Goal: Information Seeking & Learning: Learn about a topic

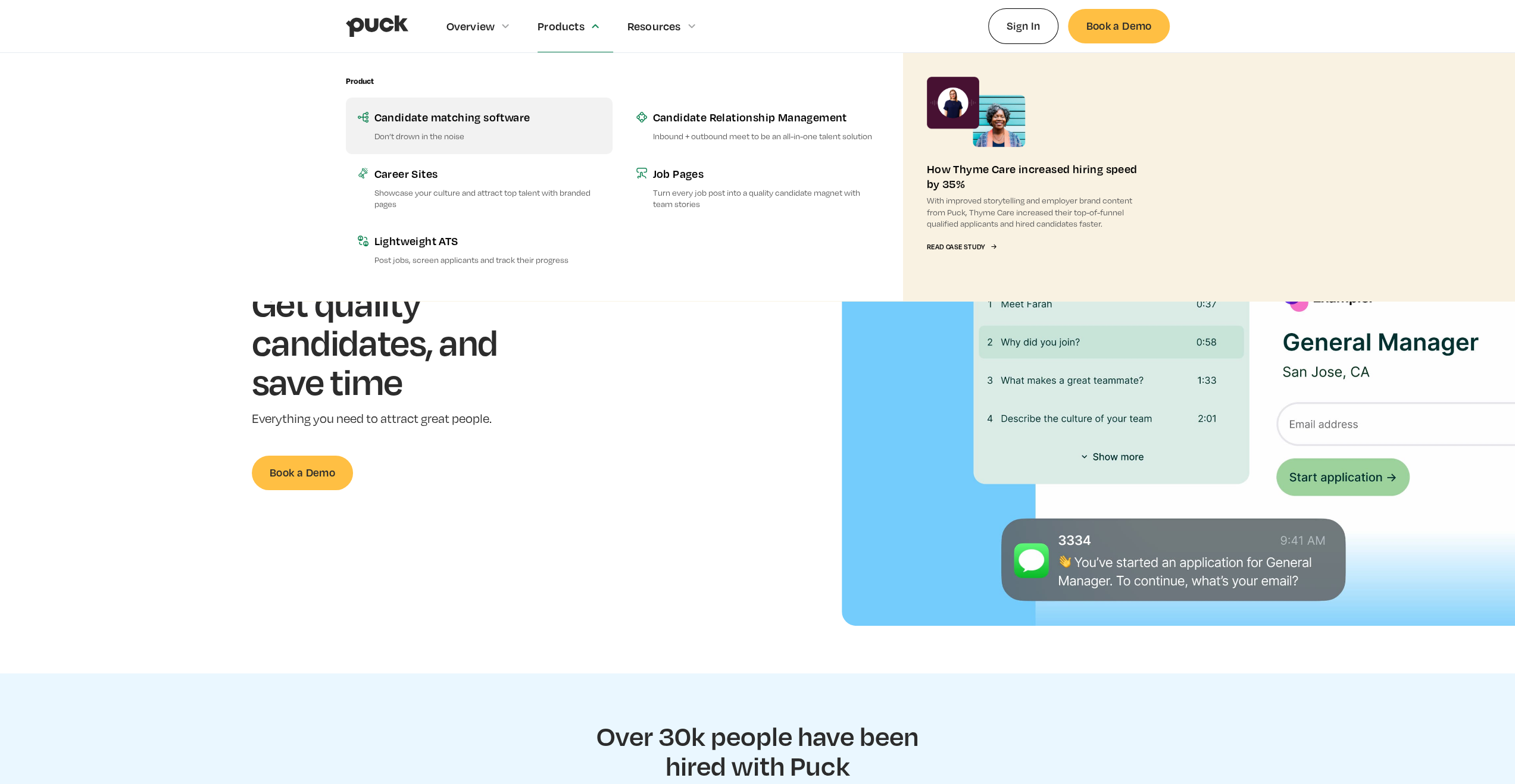
click at [463, 125] on link "Candidate matching software Don’t drown in the noise" at bounding box center [479, 125] width 267 height 56
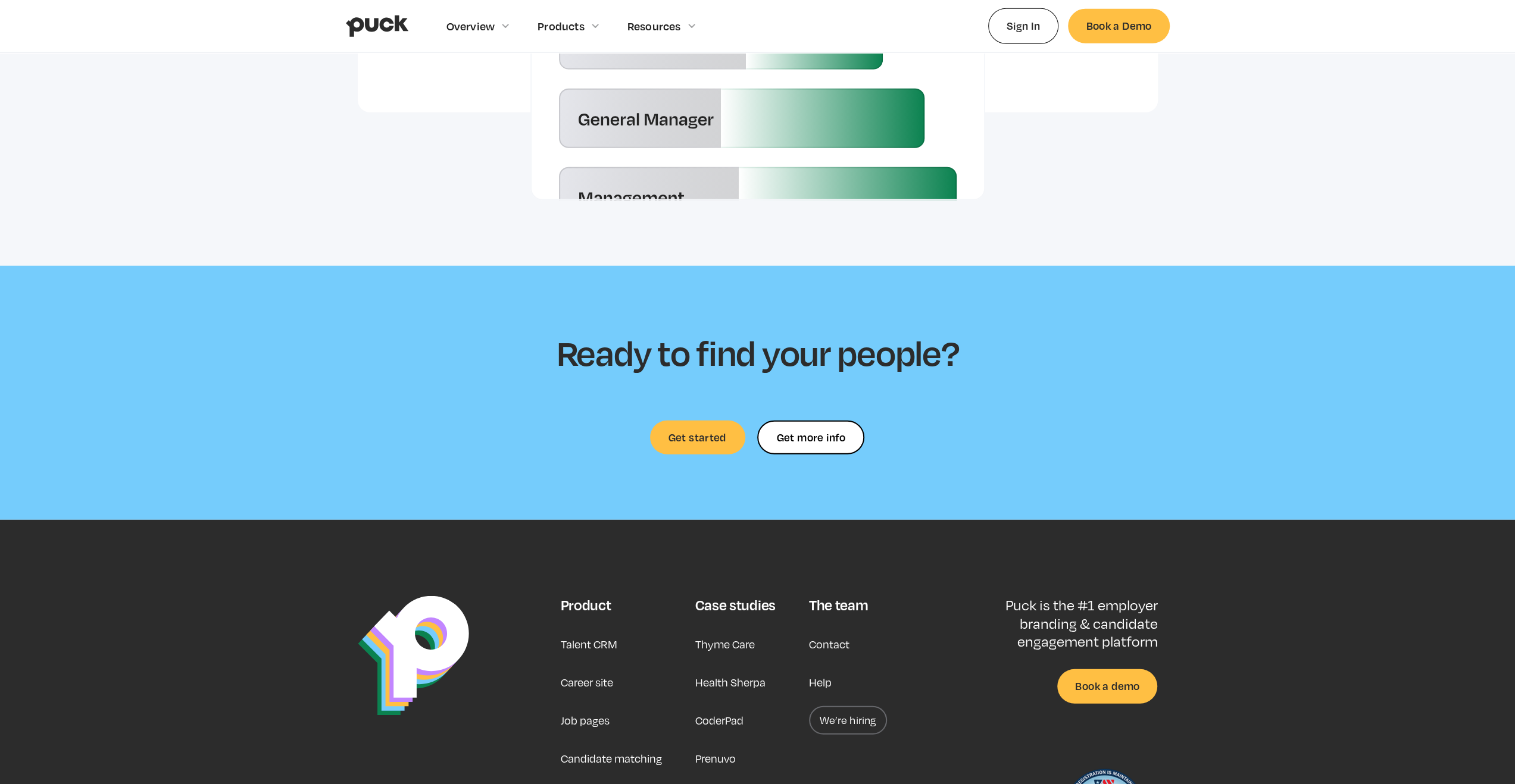
scroll to position [3131, 0]
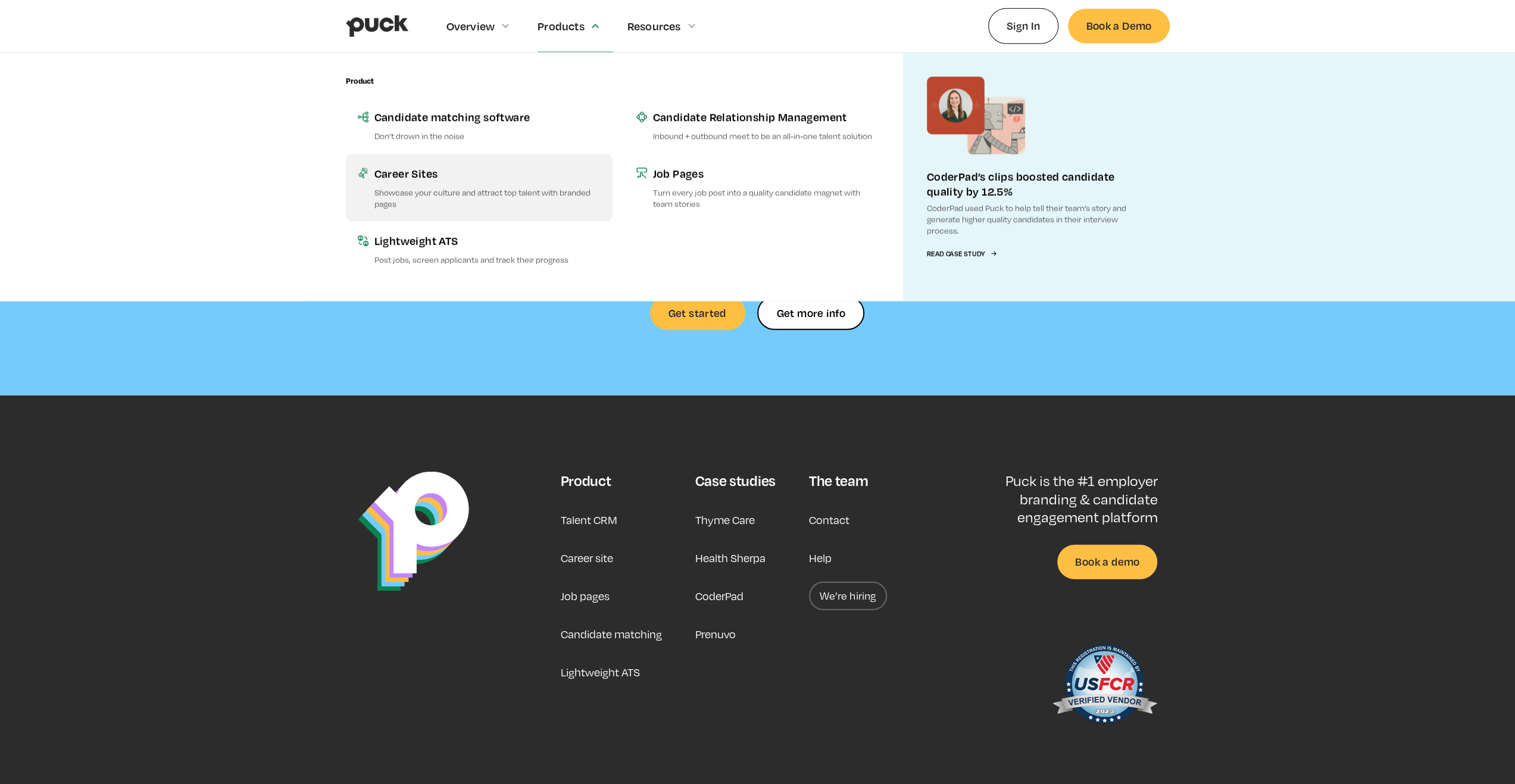
click at [467, 180] on div "Career Sites" at bounding box center [488, 173] width 226 height 15
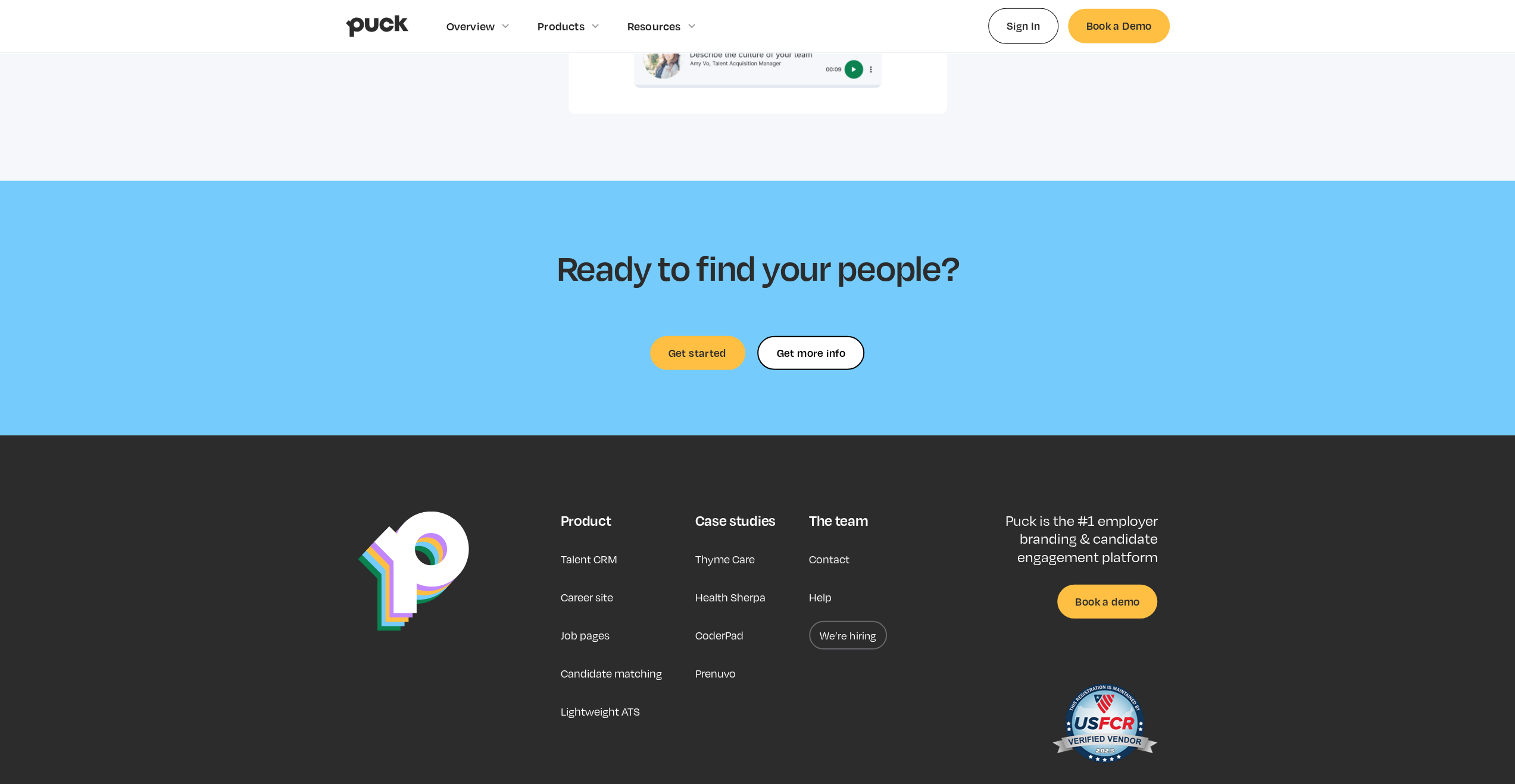
scroll to position [3338, 0]
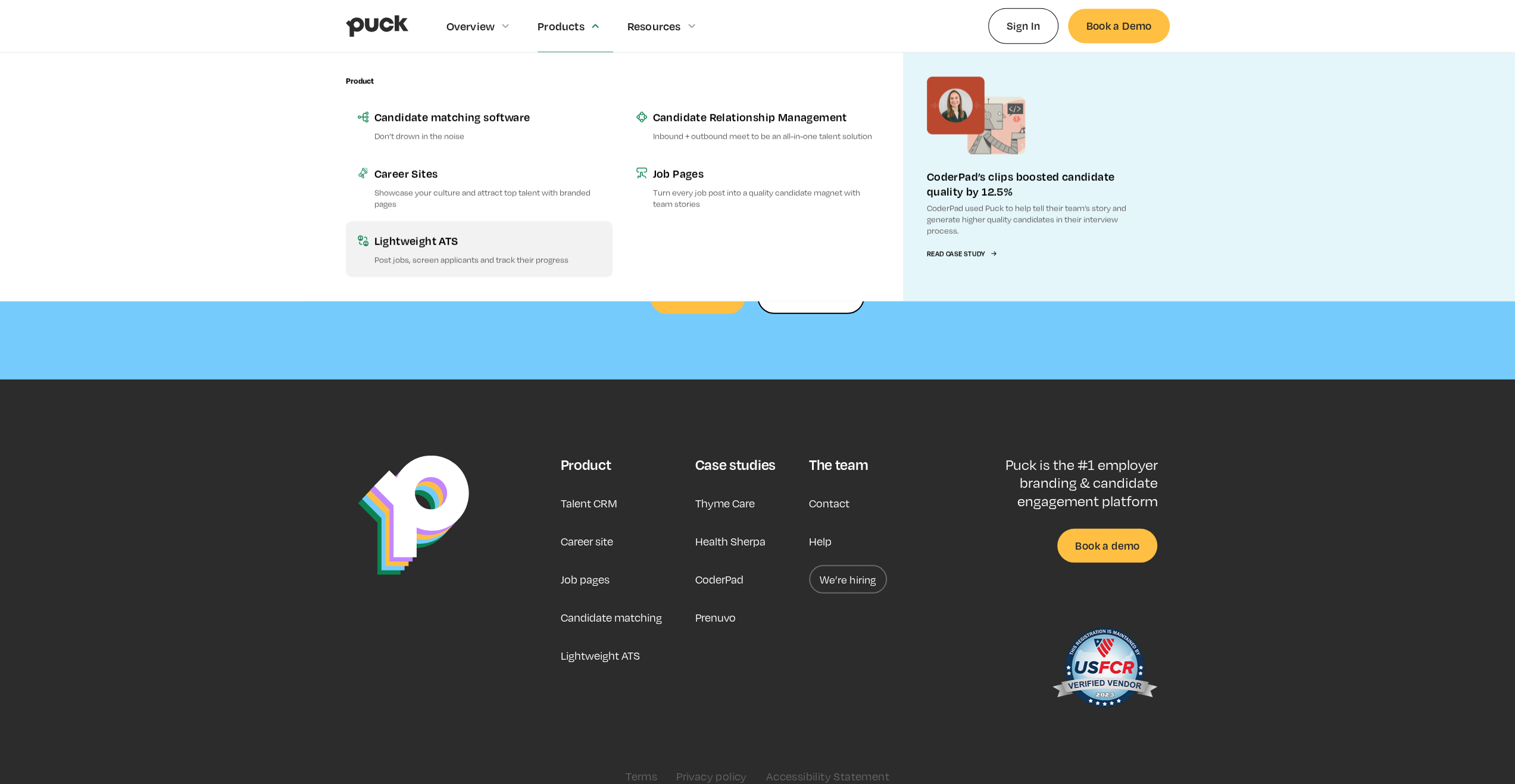
click at [488, 240] on div "Lightweight ATS" at bounding box center [488, 240] width 226 height 15
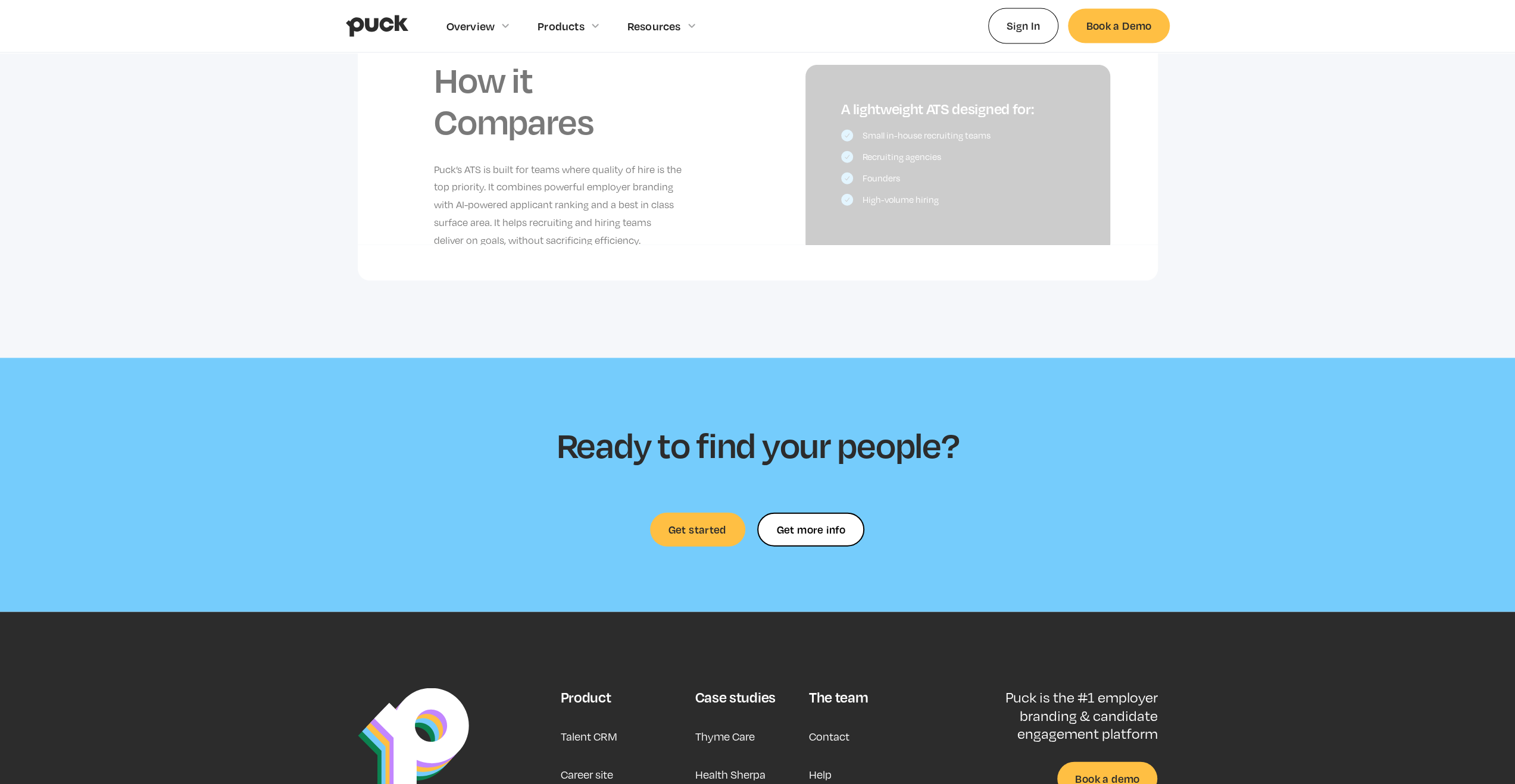
scroll to position [2559, 0]
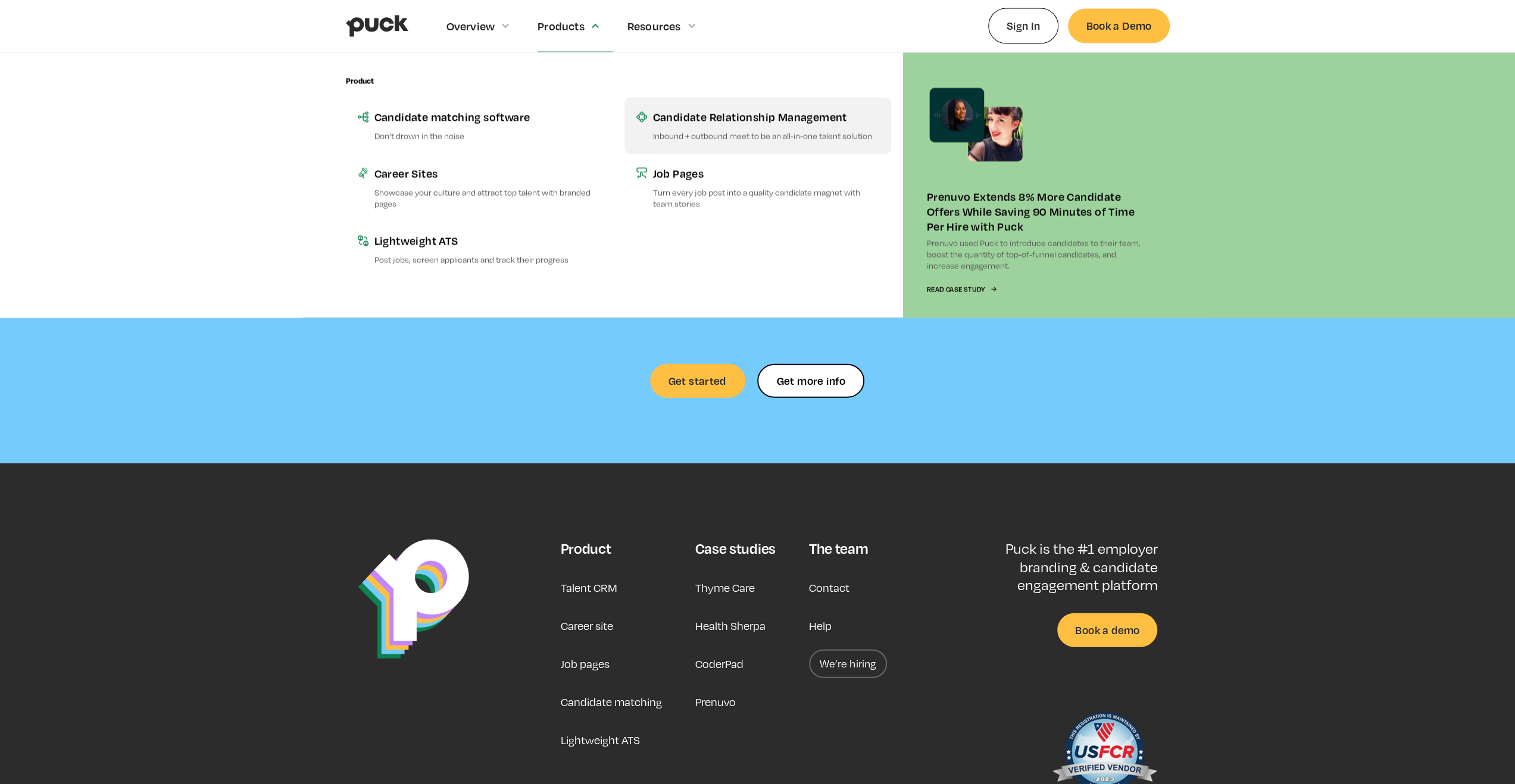
click at [687, 127] on link "Candidate Relationship Management Inbound + outbound meet to be an all-in-one t…" at bounding box center [758, 125] width 267 height 56
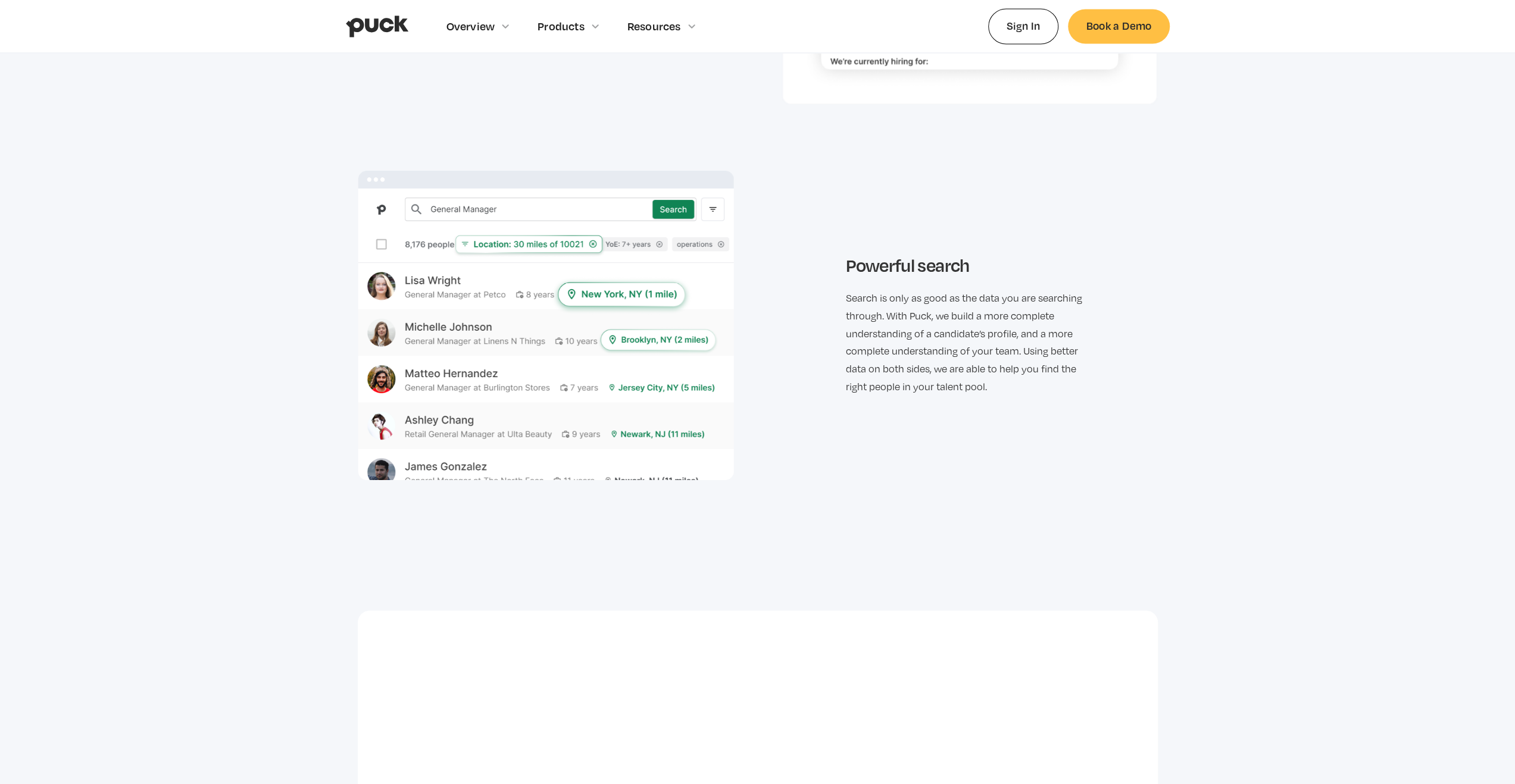
scroll to position [2261, 0]
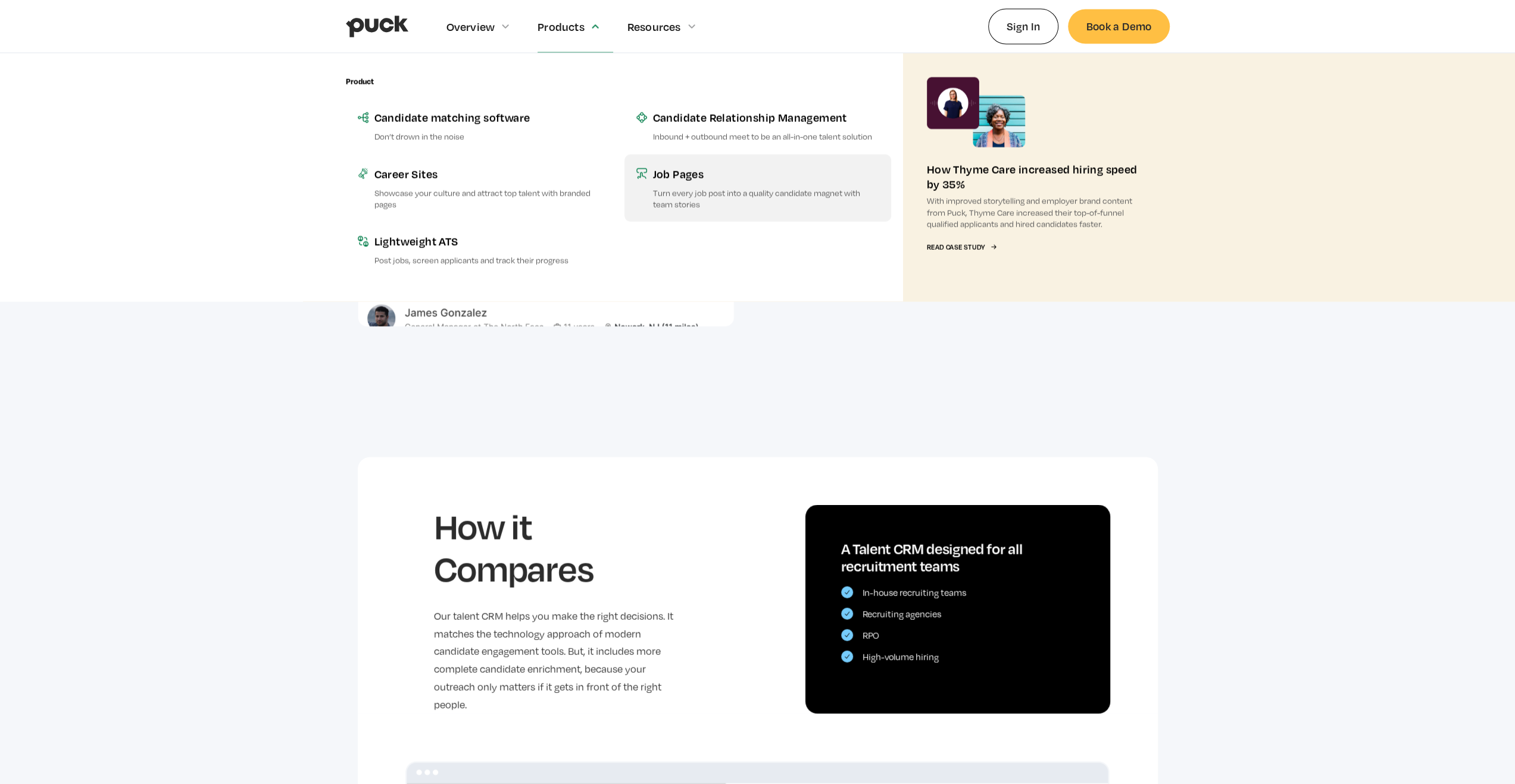
click at [665, 190] on p "Turn every job post into a quality candidate magnet with team stories" at bounding box center [766, 198] width 226 height 23
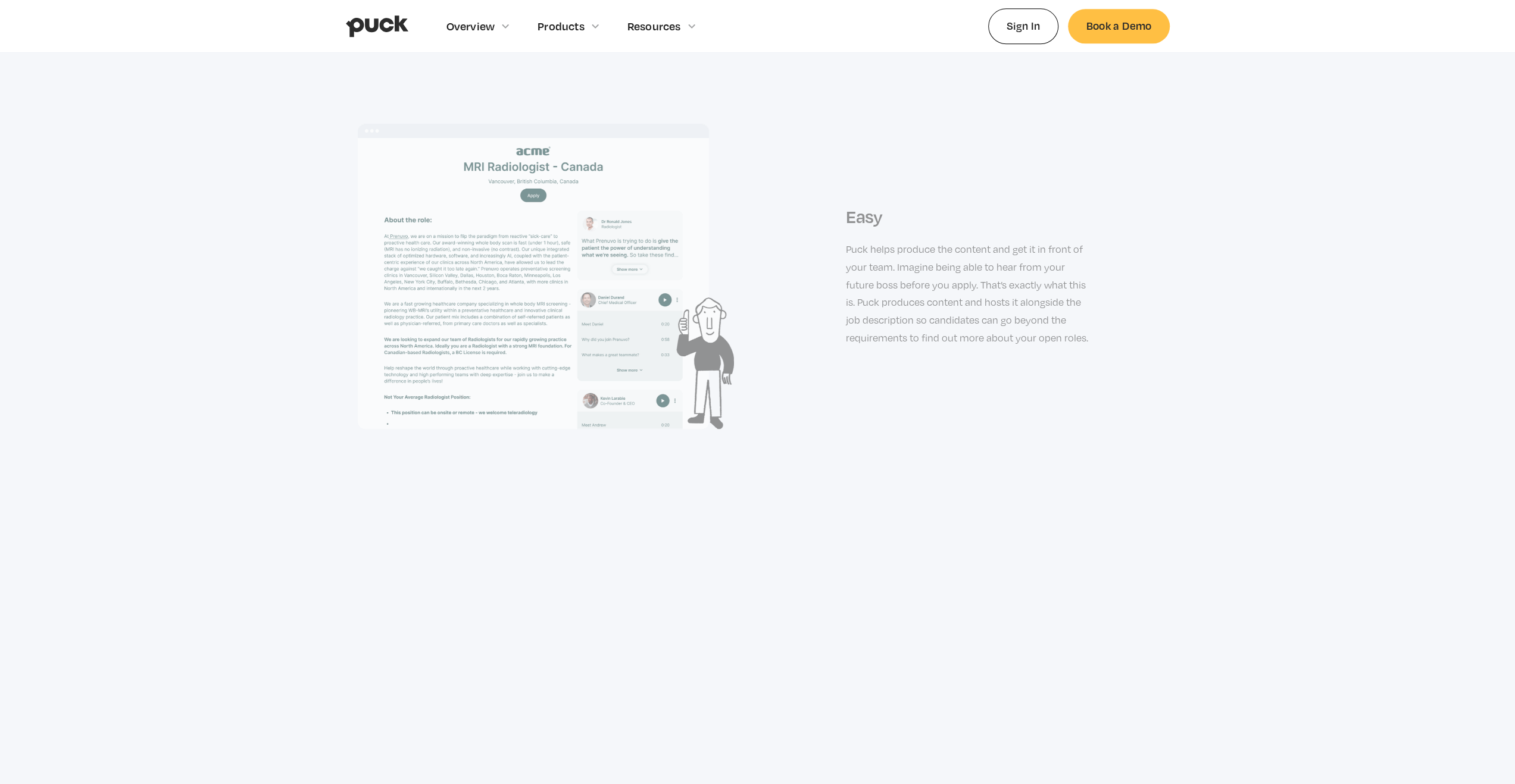
scroll to position [1726, 0]
